Goal: Answer question/provide support

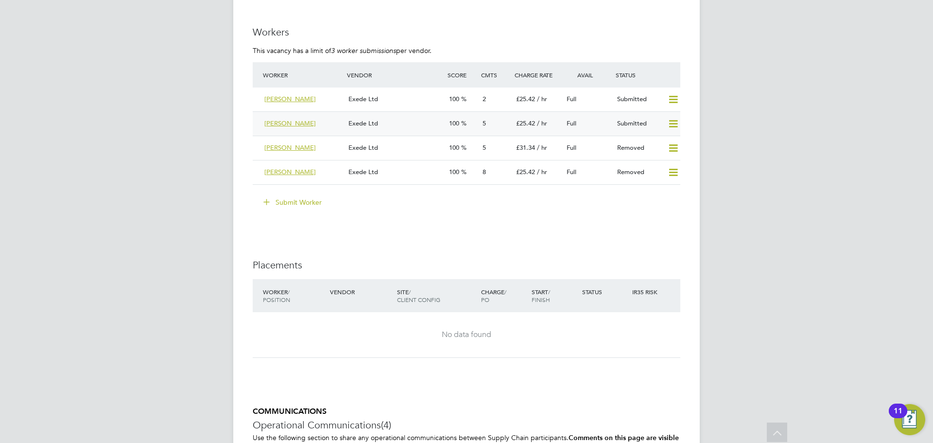
click at [411, 126] on div "Exede Ltd" at bounding box center [394, 124] width 101 height 16
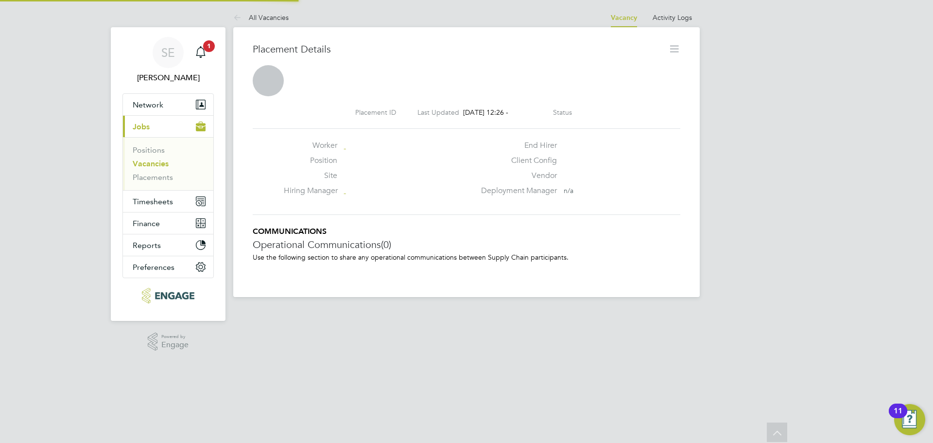
scroll to position [5, 5]
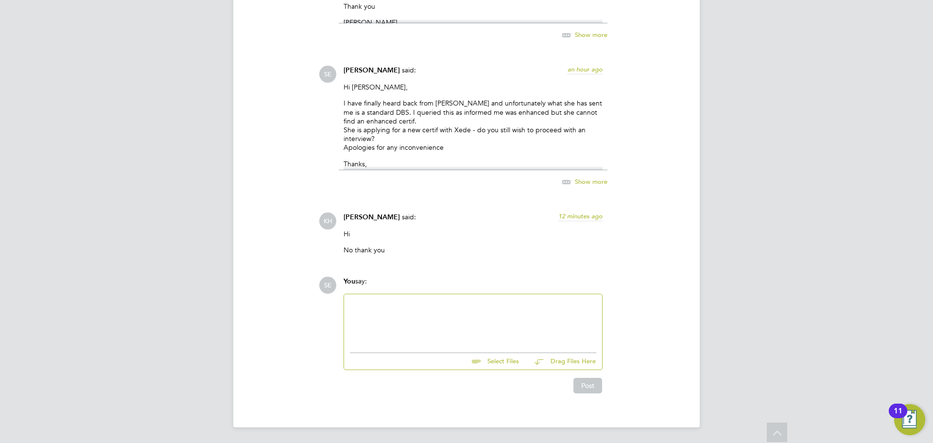
click at [400, 360] on div "Select Files Drag Files Here" at bounding box center [473, 358] width 246 height 22
click at [418, 301] on div at bounding box center [473, 321] width 246 height 42
click at [601, 389] on div "Post" at bounding box center [472, 381] width 269 height 23
click at [519, 314] on div "Of Course, Not a problem. I will remove her submission" at bounding box center [473, 321] width 246 height 42
click at [589, 391] on button "Post" at bounding box center [587, 387] width 29 height 16
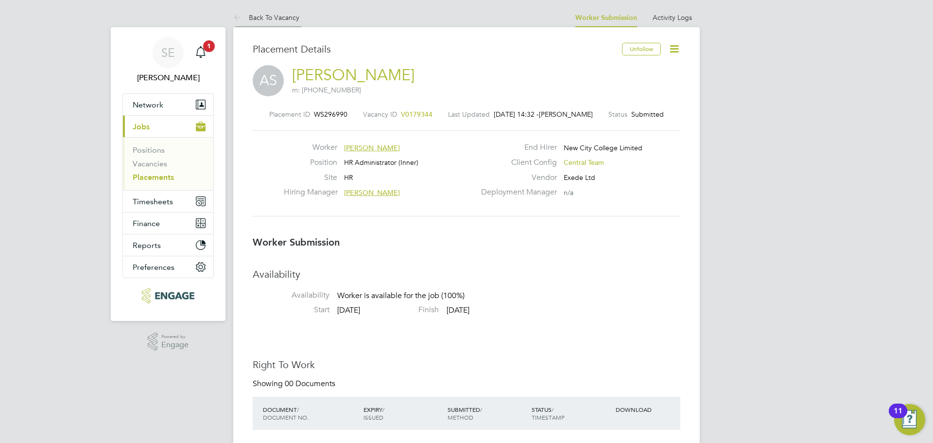
click at [289, 10] on li "Back To Vacancy" at bounding box center [266, 17] width 66 height 19
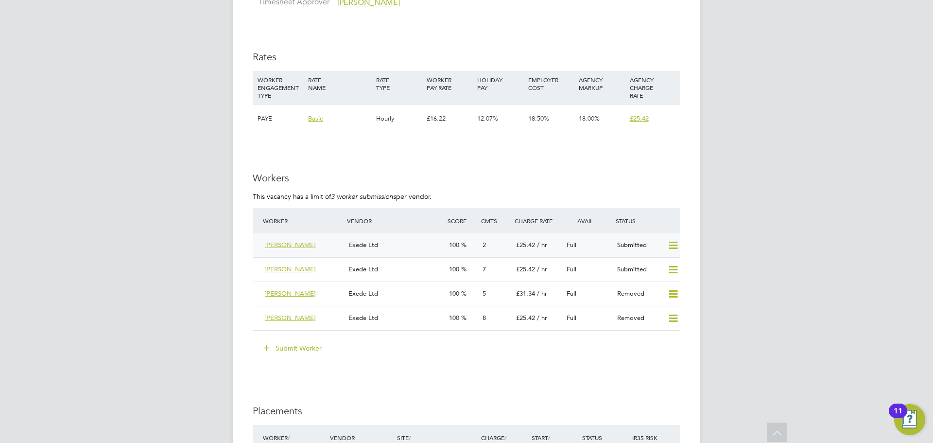
click at [392, 240] on div "Exede Ltd" at bounding box center [394, 245] width 101 height 16
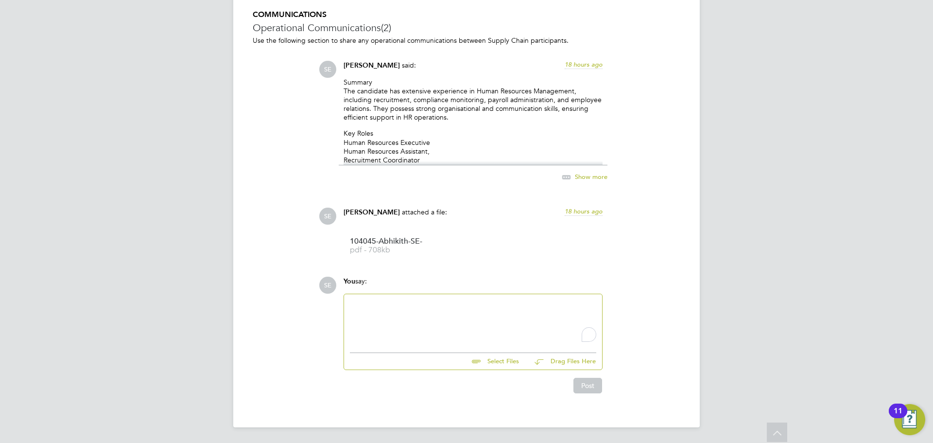
click at [466, 317] on div "To enrich screen reader interactions, please activate Accessibility in Grammarl…" at bounding box center [473, 321] width 246 height 42
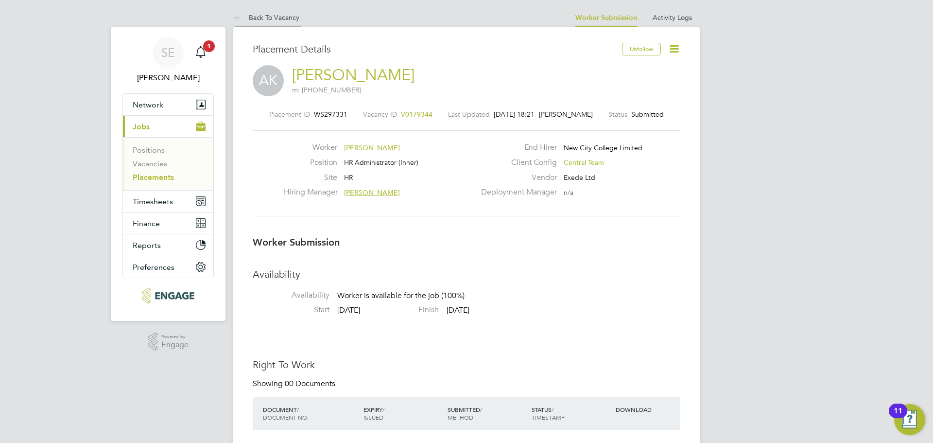
click at [284, 18] on link "Back To Vacancy" at bounding box center [266, 17] width 66 height 9
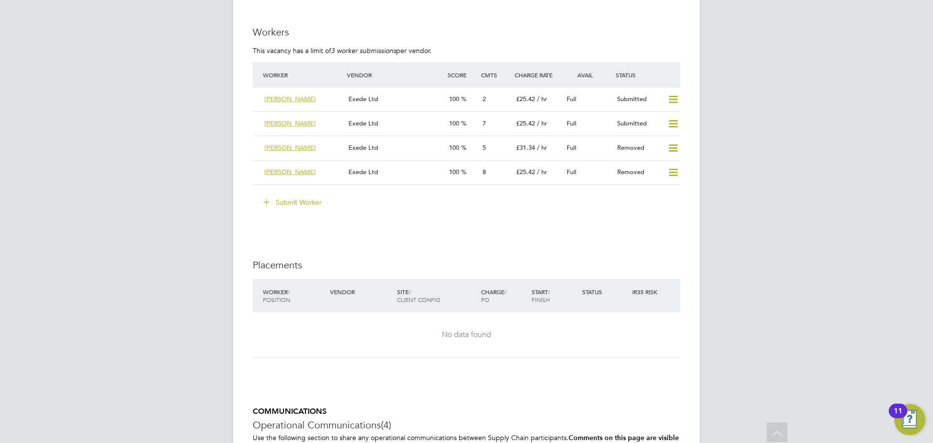
scroll to position [1360, 0]
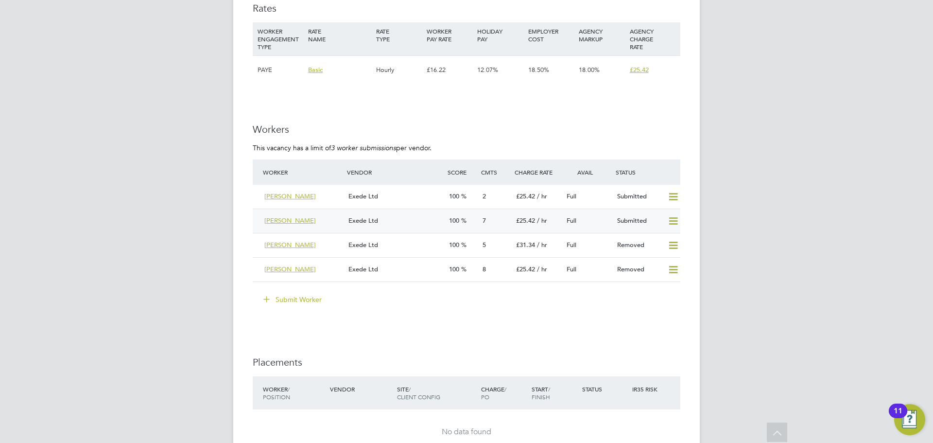
click at [667, 217] on icon at bounding box center [673, 221] width 12 height 8
click at [668, 237] on li "Remove" at bounding box center [658, 242] width 37 height 14
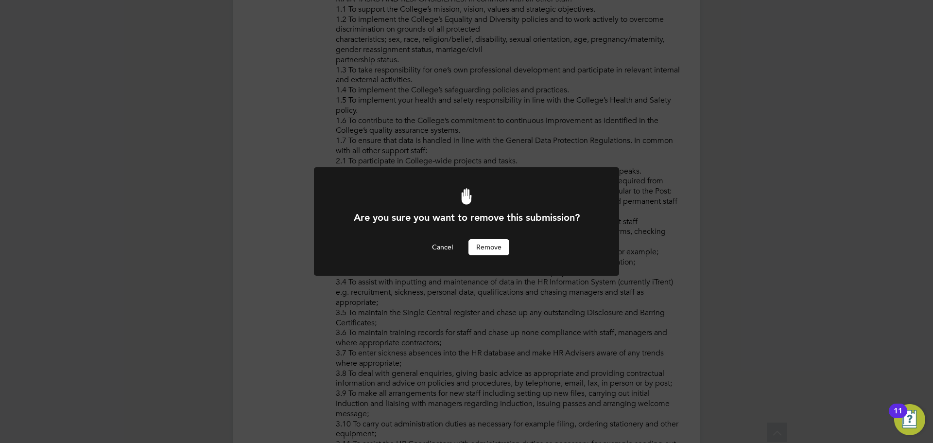
click at [479, 248] on button "Remove" at bounding box center [488, 247] width 41 height 16
